Goal: Information Seeking & Learning: Stay updated

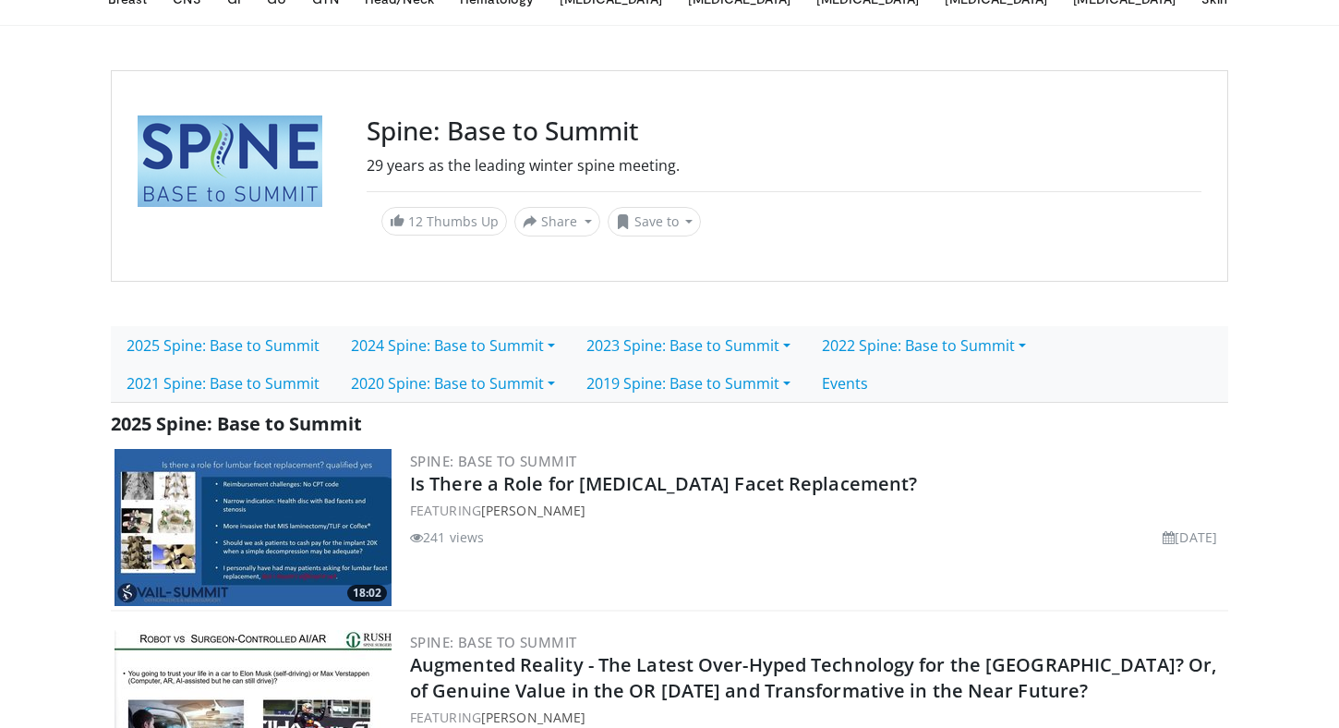
scroll to position [9, 0]
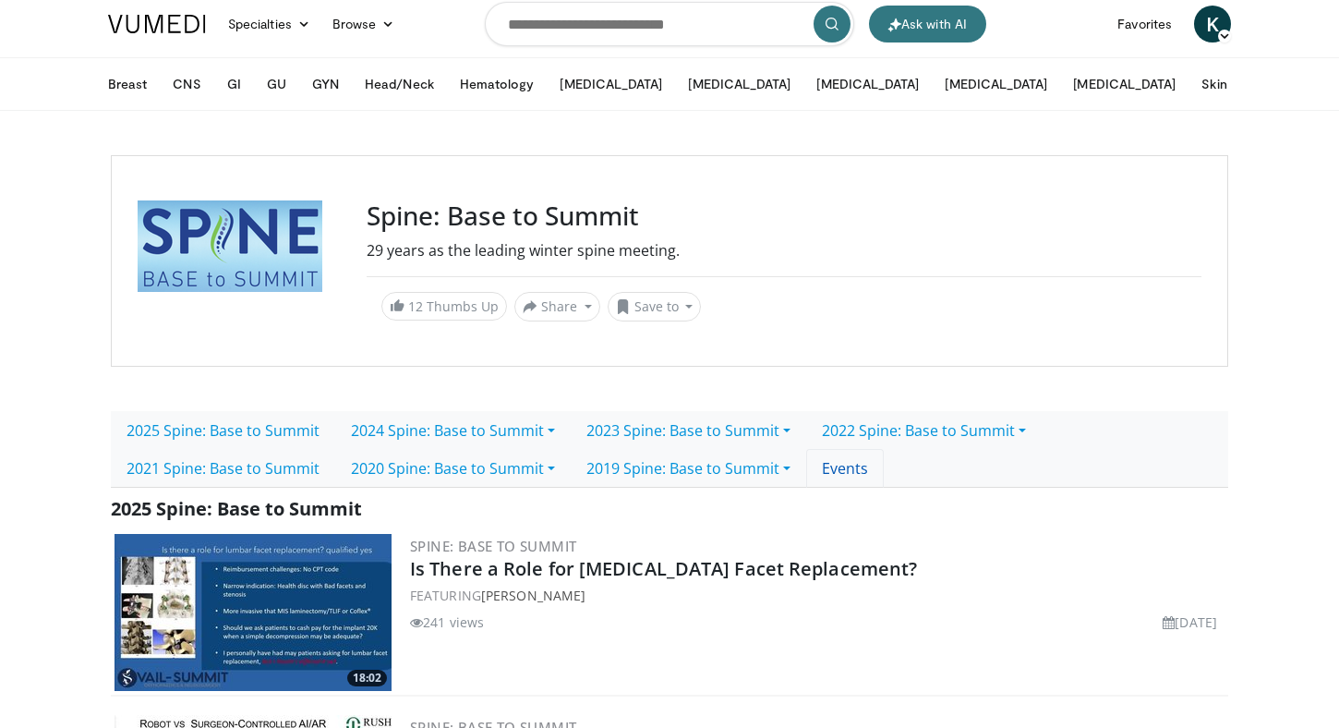
click at [853, 474] on link "Events" at bounding box center [845, 468] width 78 height 39
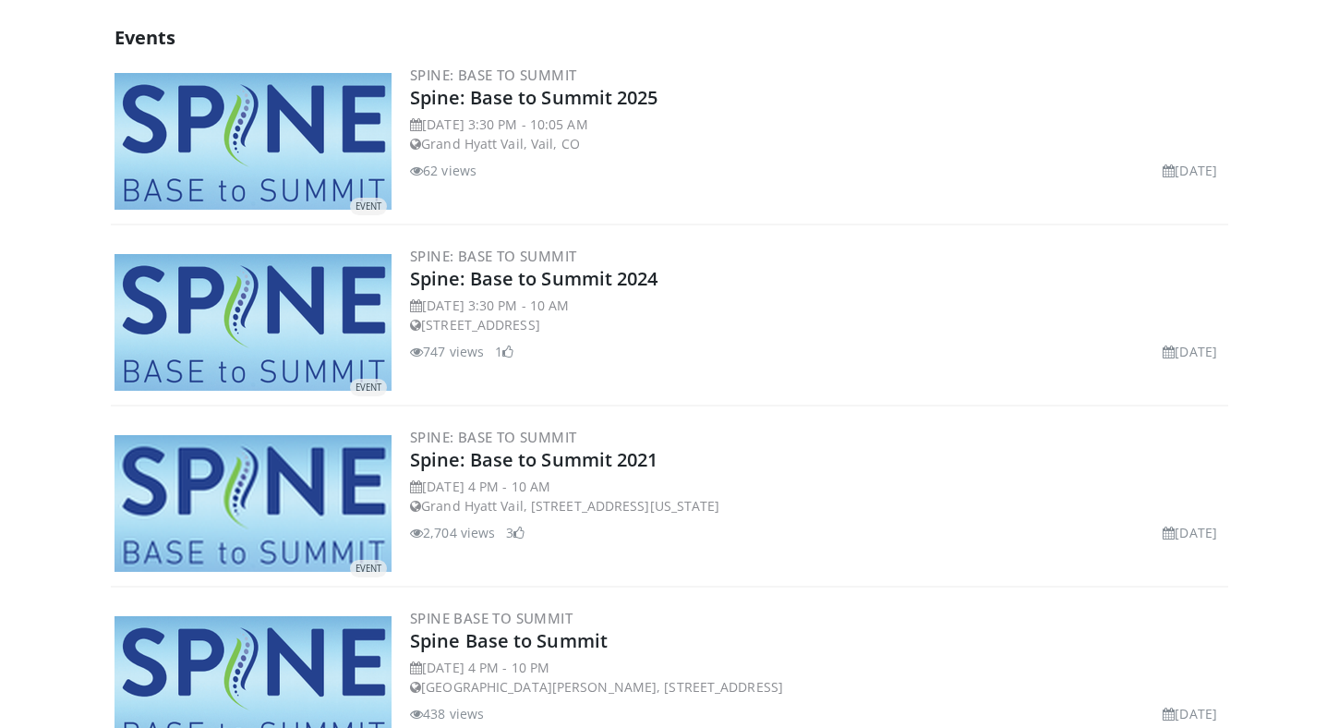
scroll to position [405, 0]
